Goal: Information Seeking & Learning: Learn about a topic

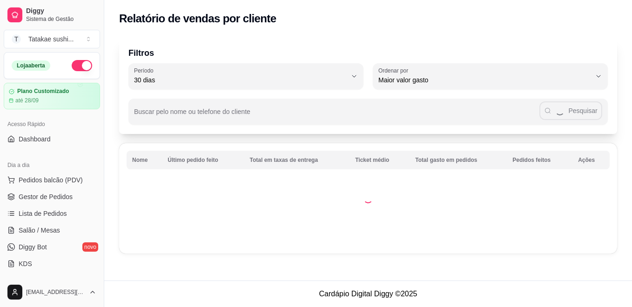
select select "30"
select select "HIGHEST_TOTAL_SPENT_WITH_ORDERS"
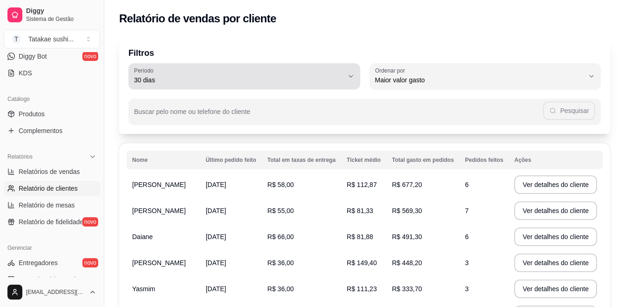
click at [304, 81] on span "30 dias" at bounding box center [239, 79] width 210 height 9
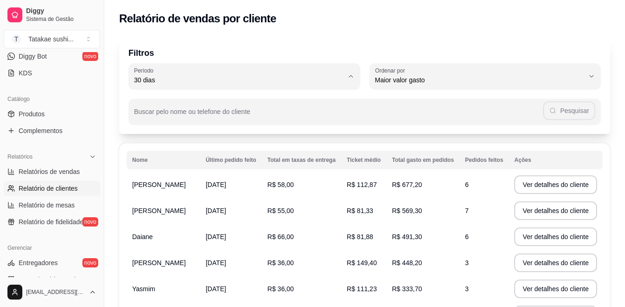
click at [177, 198] on span "60 dias" at bounding box center [239, 193] width 199 height 9
type input "60"
select select "60"
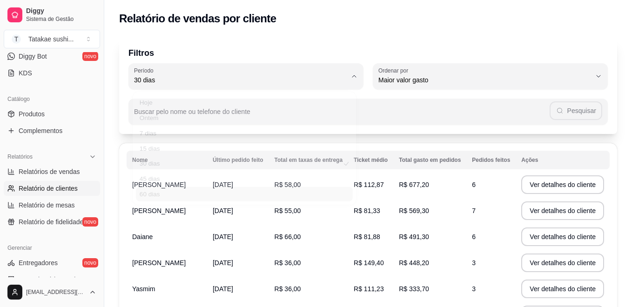
scroll to position [9, 0]
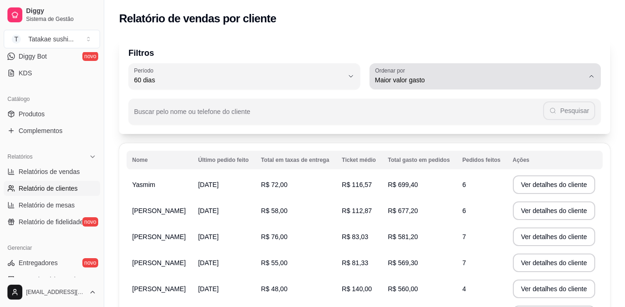
click at [464, 68] on div "Maior valor gasto" at bounding box center [480, 76] width 210 height 19
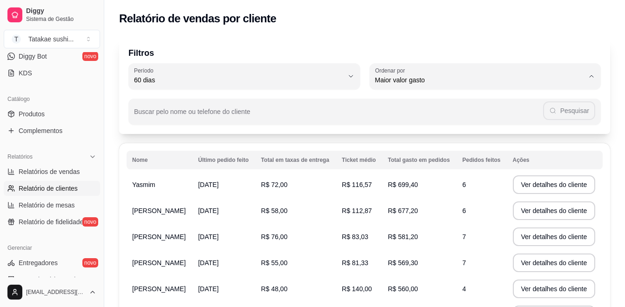
click at [396, 119] on span "Maior ticket médio" at bounding box center [480, 117] width 199 height 9
type input "HIGHEST_AVERAGE_TICKET"
select select "HIGHEST_AVERAGE_TICKET"
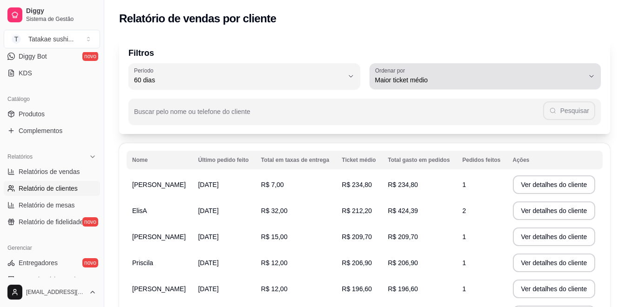
click at [429, 77] on span "Maior ticket médio" at bounding box center [480, 79] width 210 height 9
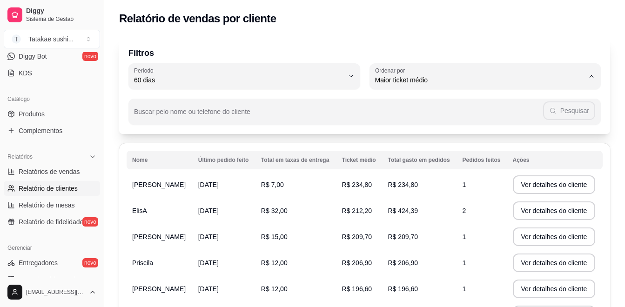
click at [419, 104] on span "Maior número de pedidos" at bounding box center [480, 102] width 199 height 9
type input "HIGHEST_ORDER_COUNT"
select select "HIGHEST_ORDER_COUNT"
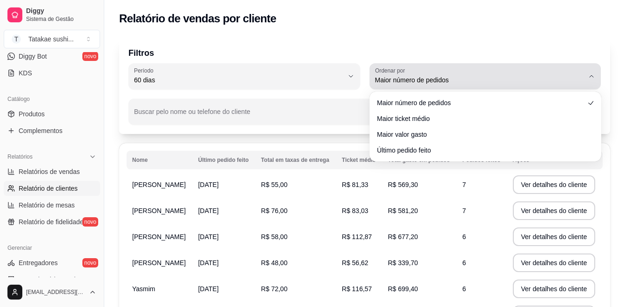
click at [435, 69] on div "Maior número de pedidos" at bounding box center [480, 76] width 210 height 19
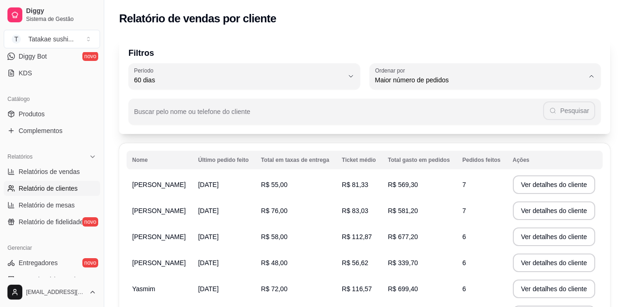
click at [389, 133] on span "Maior valor gasto" at bounding box center [480, 133] width 199 height 9
type input "HIGHEST_TOTAL_SPENT_WITH_ORDERS"
select select "HIGHEST_TOTAL_SPENT_WITH_ORDERS"
click at [378, 152] on th "Ticket médio" at bounding box center [360, 160] width 46 height 19
click at [530, 186] on button "Ver detalhes do cliente" at bounding box center [554, 185] width 80 height 18
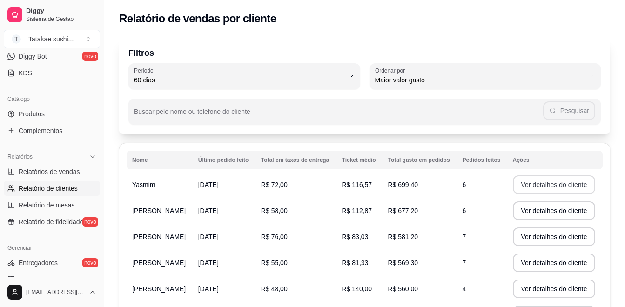
click at [560, 182] on button "Ver detalhes do cliente" at bounding box center [554, 185] width 83 height 19
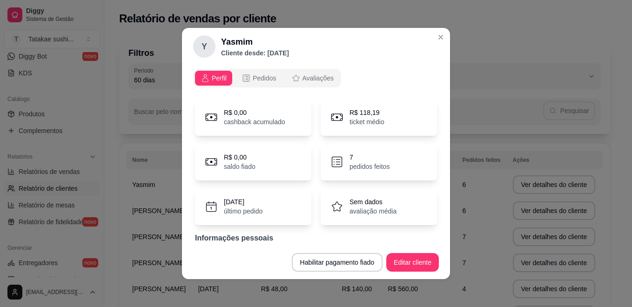
scroll to position [2, 0]
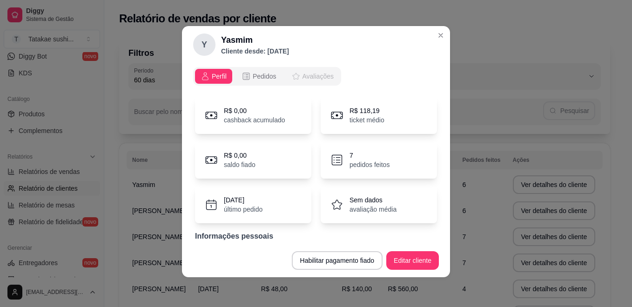
click at [316, 75] on span "Avaliações" at bounding box center [318, 76] width 31 height 9
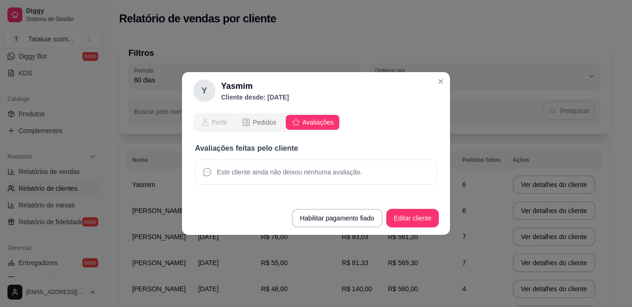
click at [212, 120] on span "Perfil" at bounding box center [219, 122] width 15 height 9
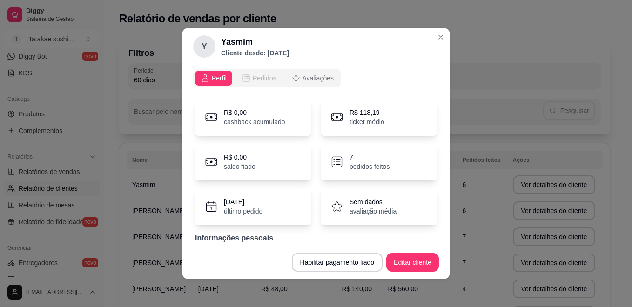
click at [253, 74] on span "Pedidos" at bounding box center [265, 78] width 24 height 9
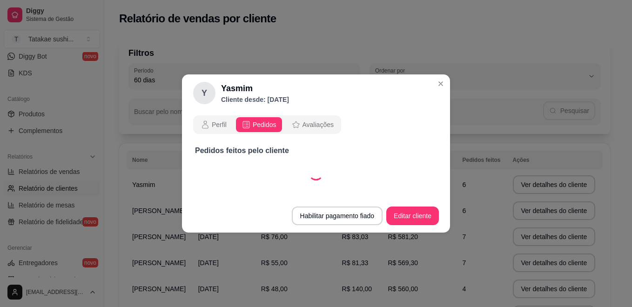
select select "30"
select select "ALL"
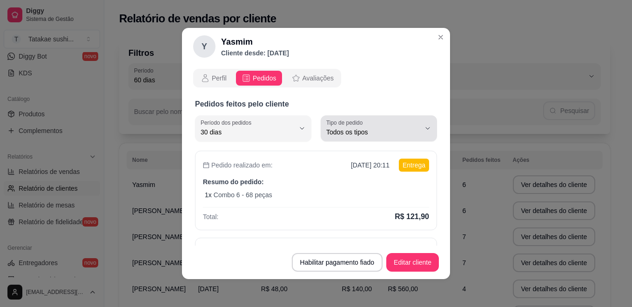
click at [347, 131] on span "Todos os tipos" at bounding box center [373, 132] width 94 height 9
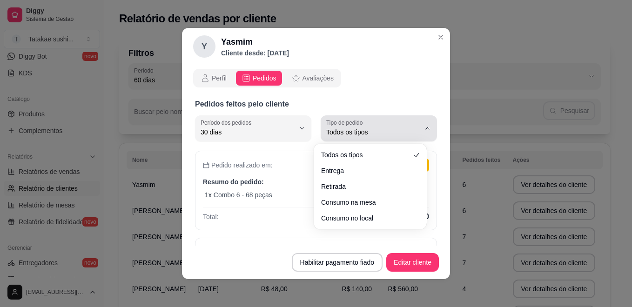
click at [416, 122] on button "Tipo de pedido Todos os tipos" at bounding box center [379, 129] width 116 height 26
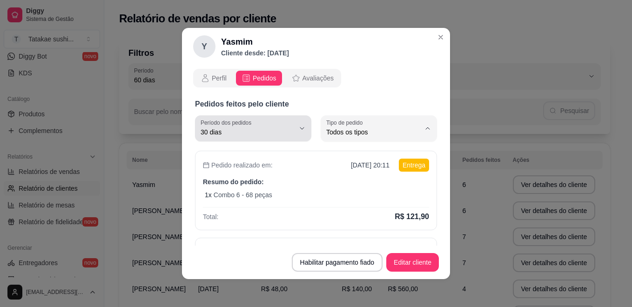
click at [291, 126] on button "Período dos pedidos 30 dias" at bounding box center [253, 129] width 116 height 26
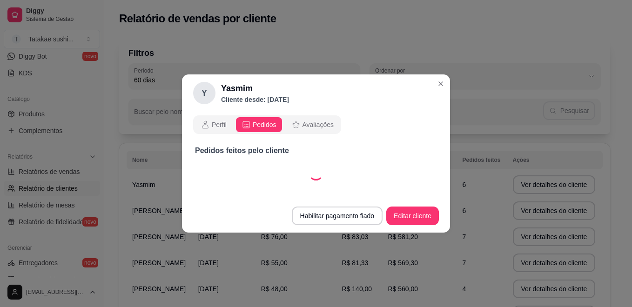
select select "60"
select select "ALL"
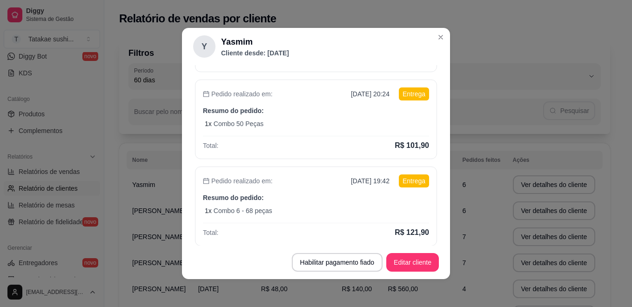
scroll to position [365, 0]
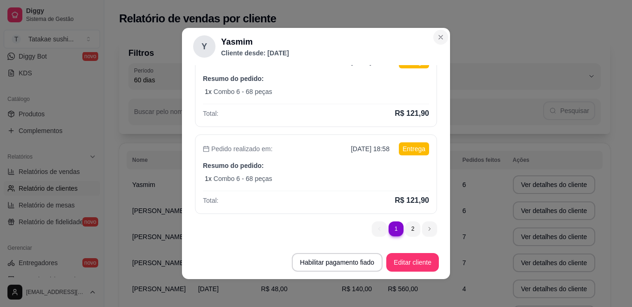
drag, startPoint x: 444, startPoint y: 57, endPoint x: 438, endPoint y: 41, distance: 17.4
click at [438, 41] on section "Y Yasmim Cliente desde: [DATE] Perfil Pedidos Avaliações Pedidos feitos pelo cl…" at bounding box center [316, 153] width 268 height 251
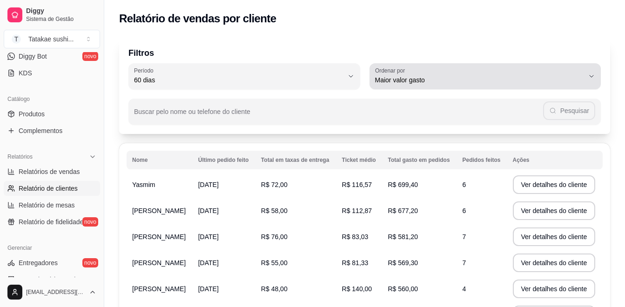
click at [455, 71] on div "Maior valor gasto" at bounding box center [480, 76] width 210 height 19
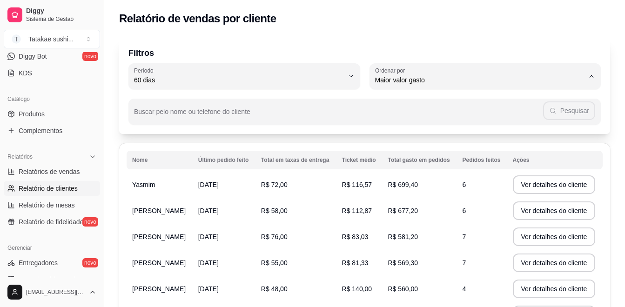
click at [391, 150] on span "Último pedido feito" at bounding box center [480, 147] width 199 height 9
type input "LAST_ORDER_MADE_AT"
select select "LAST_ORDER_MADE_AT"
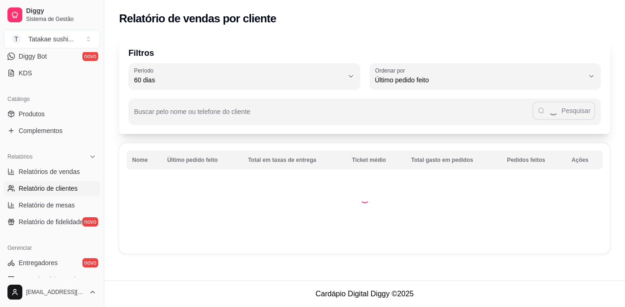
scroll to position [0, 0]
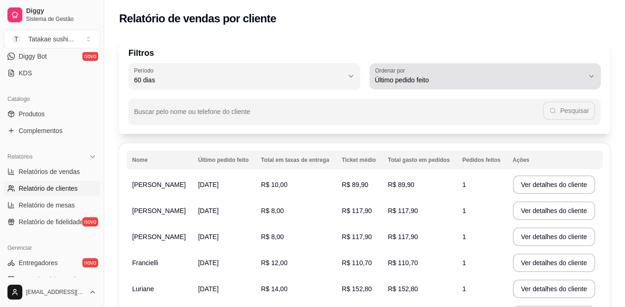
click at [428, 72] on div "Último pedido feito" at bounding box center [480, 76] width 210 height 19
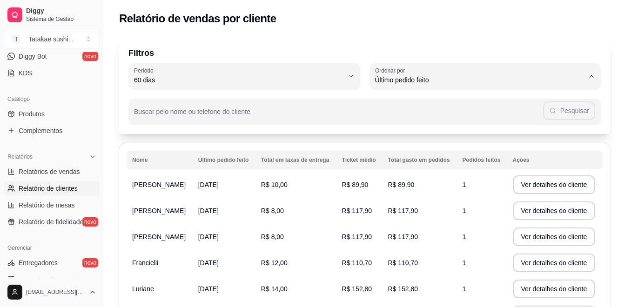
click at [385, 133] on span "Maior valor gasto" at bounding box center [480, 133] width 199 height 9
type input "HIGHEST_TOTAL_SPENT_WITH_ORDERS"
select select "HIGHEST_TOTAL_SPENT_WITH_ORDERS"
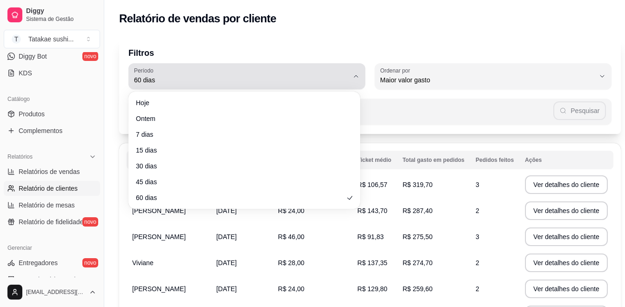
click at [309, 78] on span "60 dias" at bounding box center [241, 79] width 215 height 9
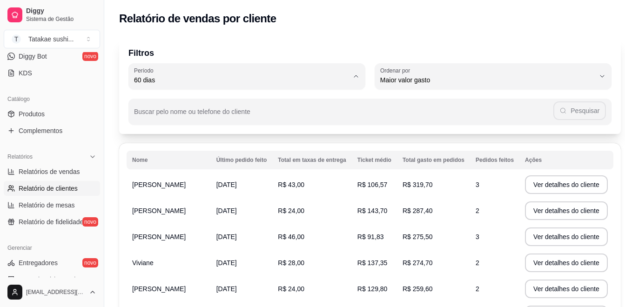
click at [220, 148] on span "15 dias" at bounding box center [239, 147] width 199 height 9
type input "15"
select select "15"
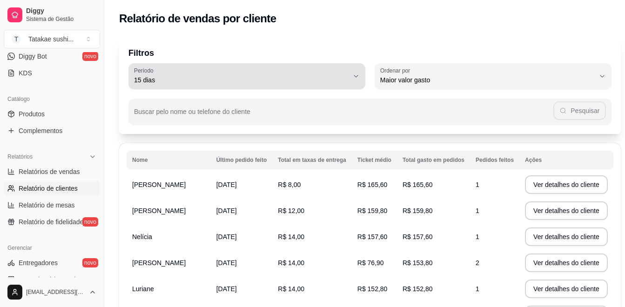
click at [248, 82] on span "15 dias" at bounding box center [241, 79] width 215 height 9
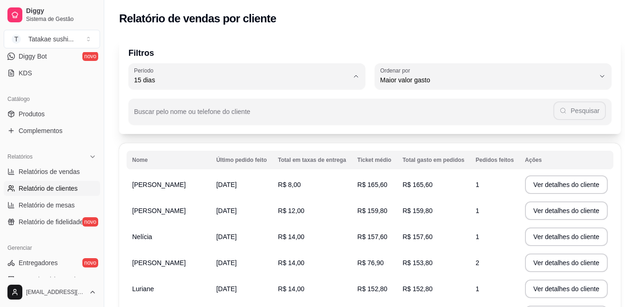
click at [211, 122] on span "Ontem" at bounding box center [239, 117] width 199 height 9
type input "1"
select select "1"
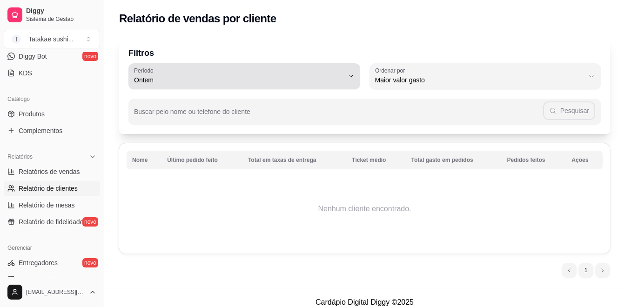
click at [255, 79] on span "Ontem" at bounding box center [239, 79] width 210 height 9
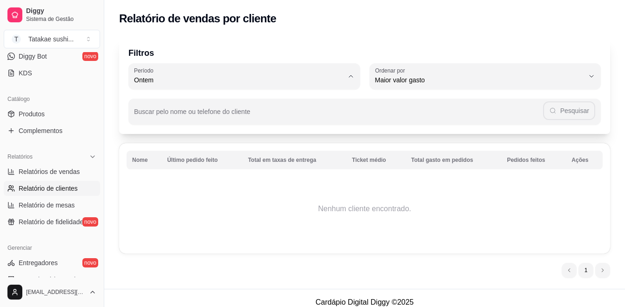
click at [209, 134] on span "7 dias" at bounding box center [239, 133] width 199 height 9
type input "7"
select select "7"
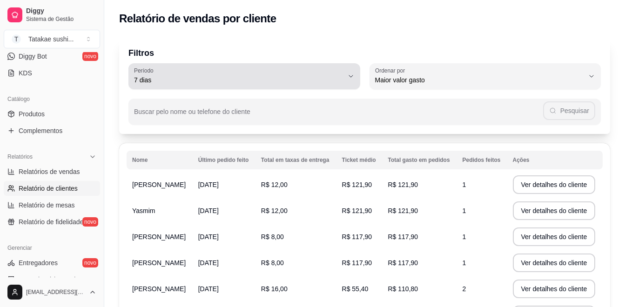
click at [230, 75] on span "7 dias" at bounding box center [239, 79] width 210 height 9
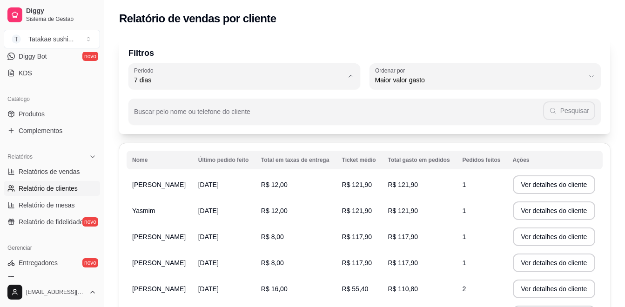
click at [214, 96] on li "Hoje" at bounding box center [244, 102] width 215 height 14
type input "0"
select select "0"
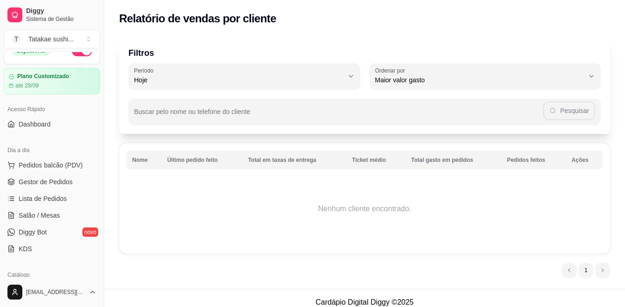
scroll to position [12, 0]
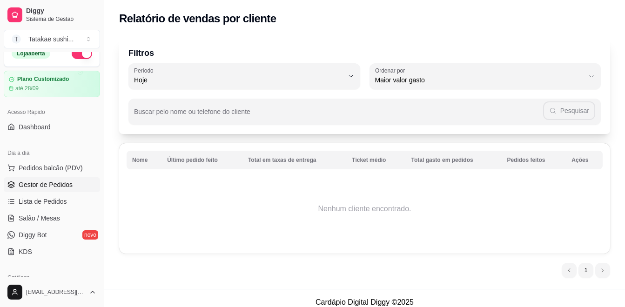
click at [52, 186] on span "Gestor de Pedidos" at bounding box center [46, 184] width 54 height 9
